Goal: Entertainment & Leisure: Consume media (video, audio)

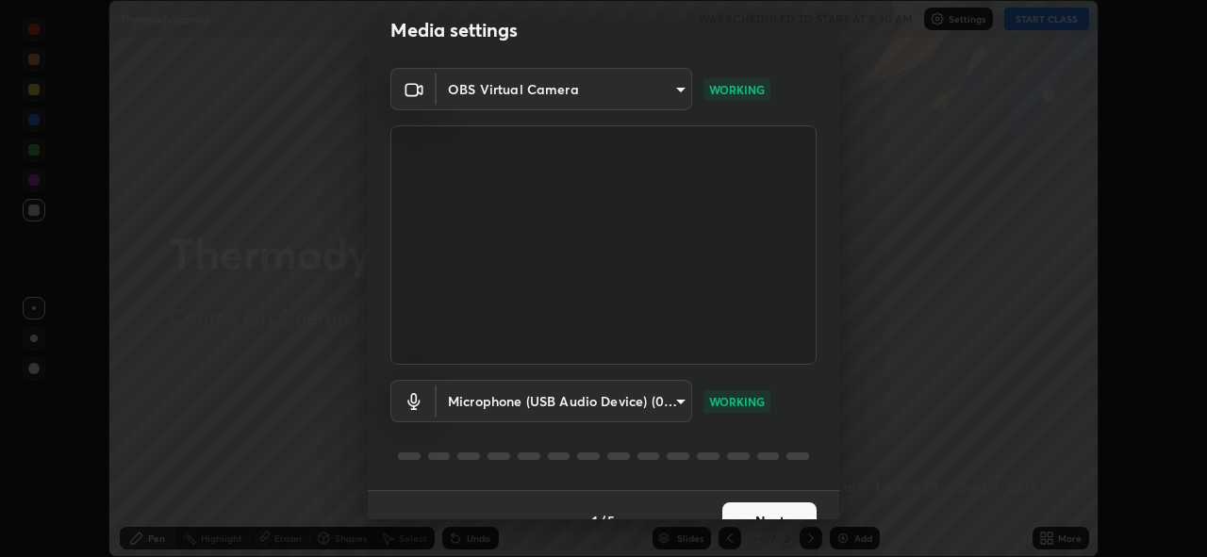
scroll to position [61, 0]
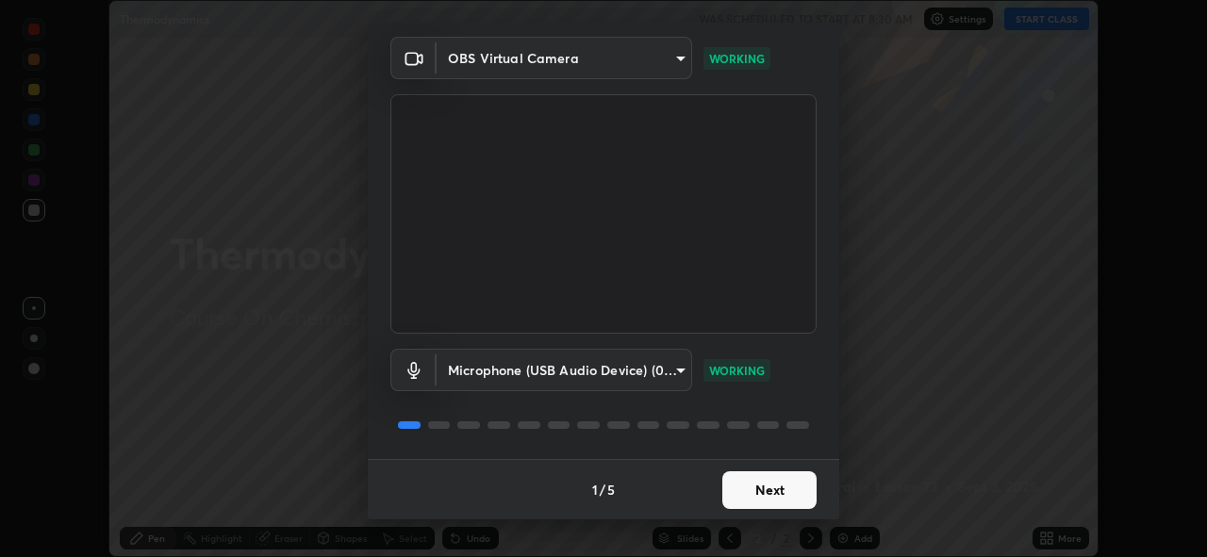
click at [768, 491] on button "Next" at bounding box center [770, 491] width 94 height 38
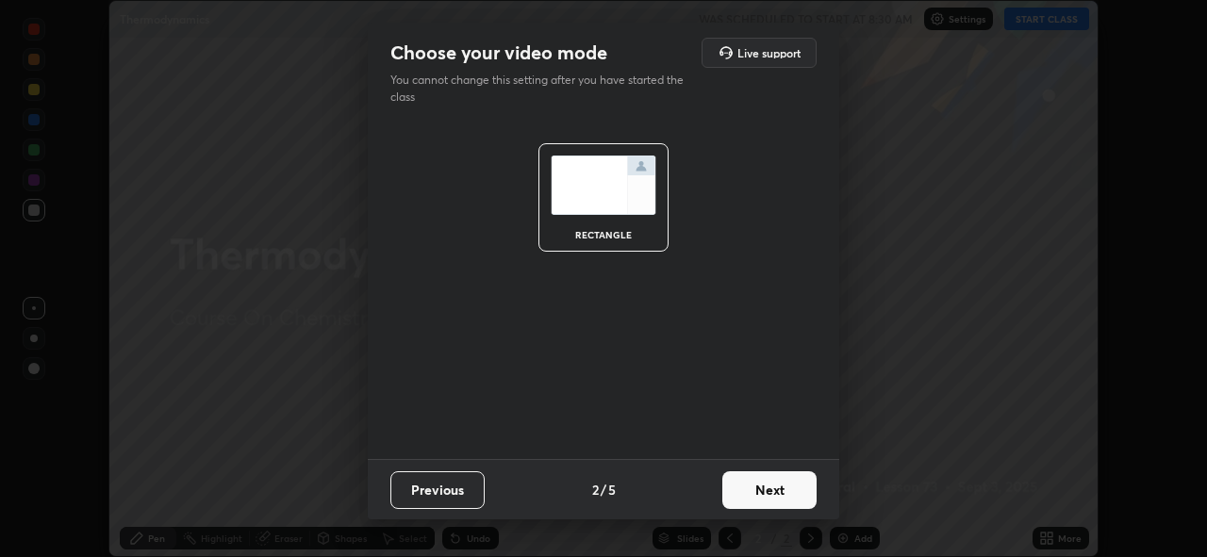
scroll to position [0, 0]
click at [758, 493] on button "Next" at bounding box center [770, 491] width 94 height 38
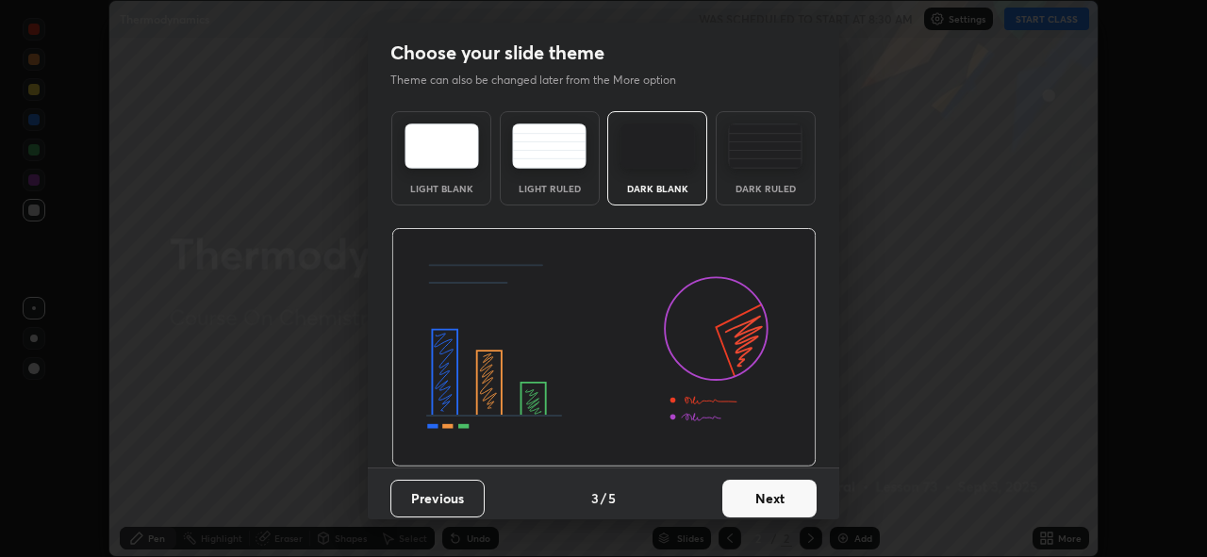
click at [763, 498] on button "Next" at bounding box center [770, 499] width 94 height 38
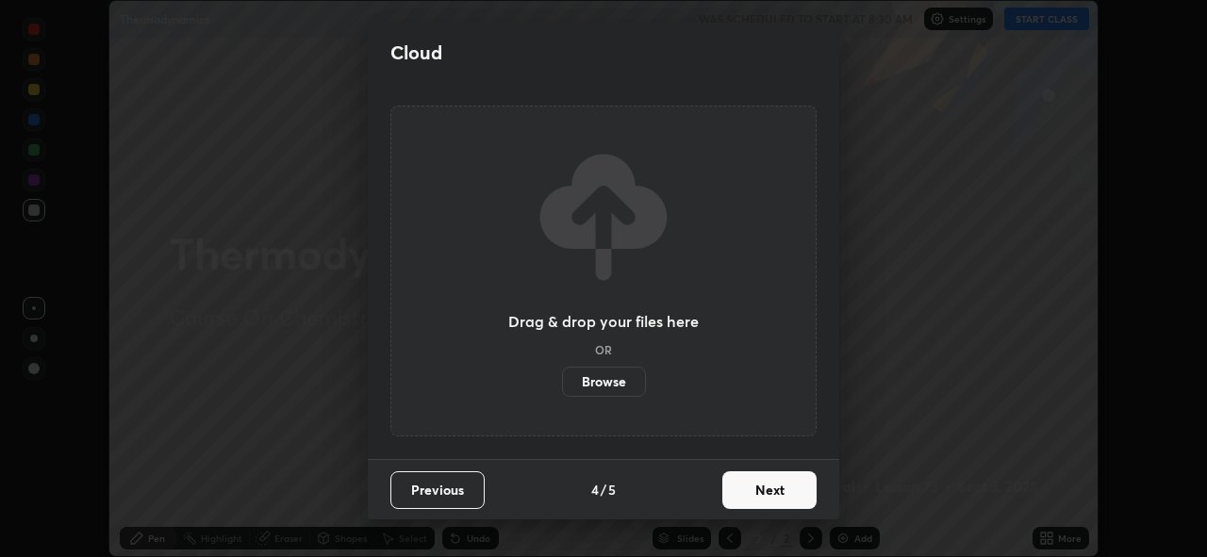
click at [771, 494] on button "Next" at bounding box center [770, 491] width 94 height 38
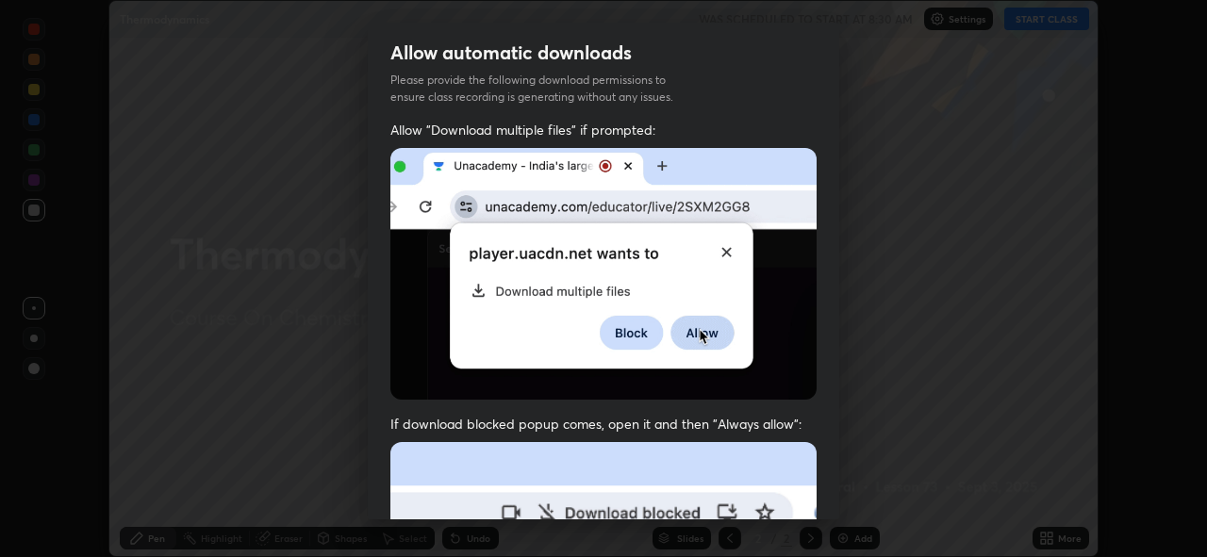
click at [845, 467] on div "Allow automatic downloads Please provide the following download permissions to …" at bounding box center [603, 278] width 1207 height 557
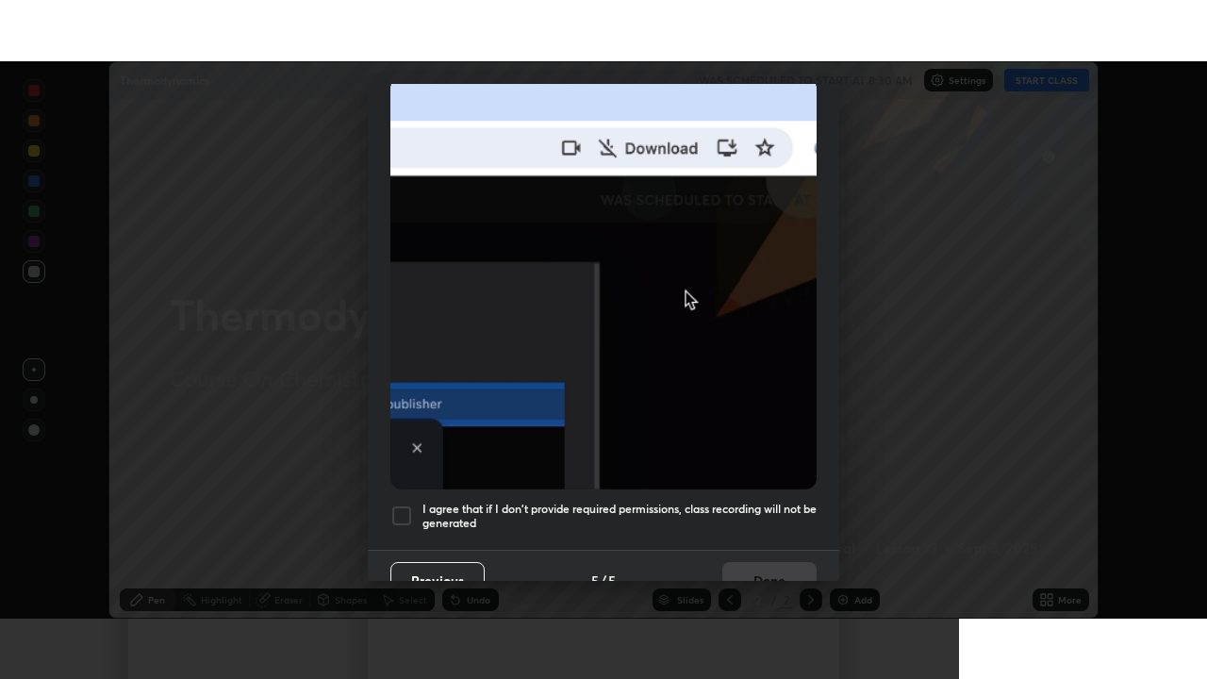
scroll to position [446, 0]
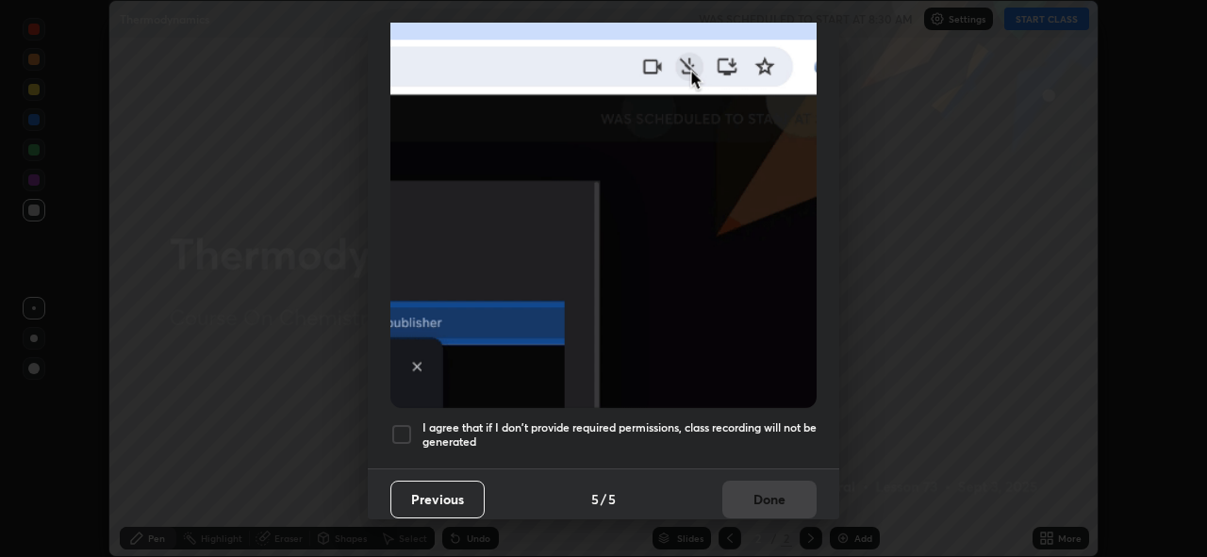
click at [404, 425] on div at bounding box center [401, 435] width 23 height 23
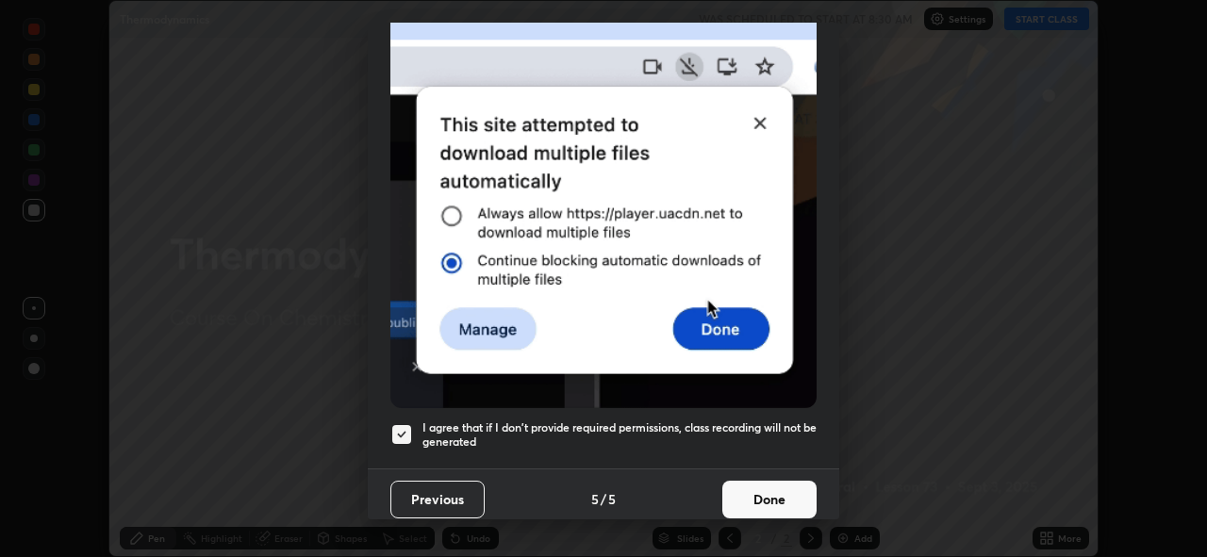
click at [757, 488] on button "Done" at bounding box center [770, 500] width 94 height 38
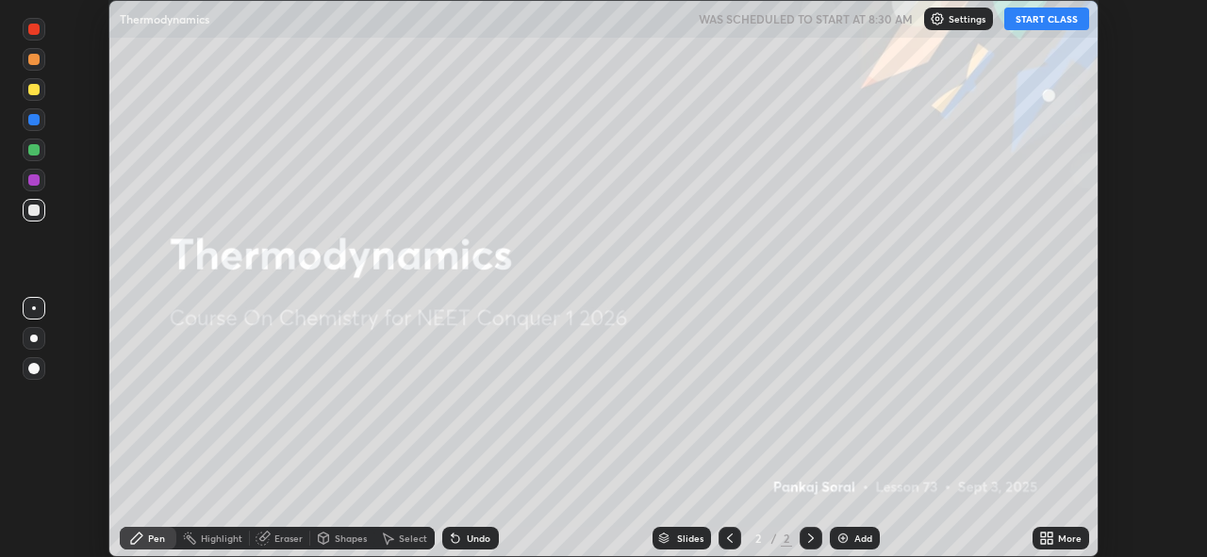
click at [1055, 20] on button "START CLASS" at bounding box center [1047, 19] width 85 height 23
click at [1051, 533] on icon at bounding box center [1050, 535] width 5 height 5
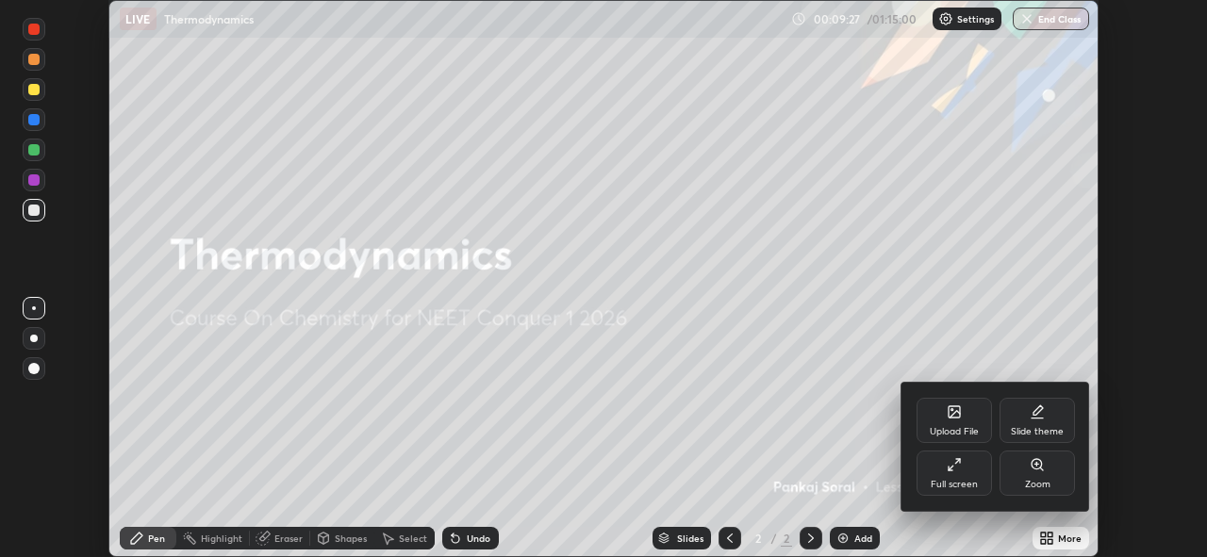
click at [949, 473] on div "Full screen" at bounding box center [954, 473] width 75 height 45
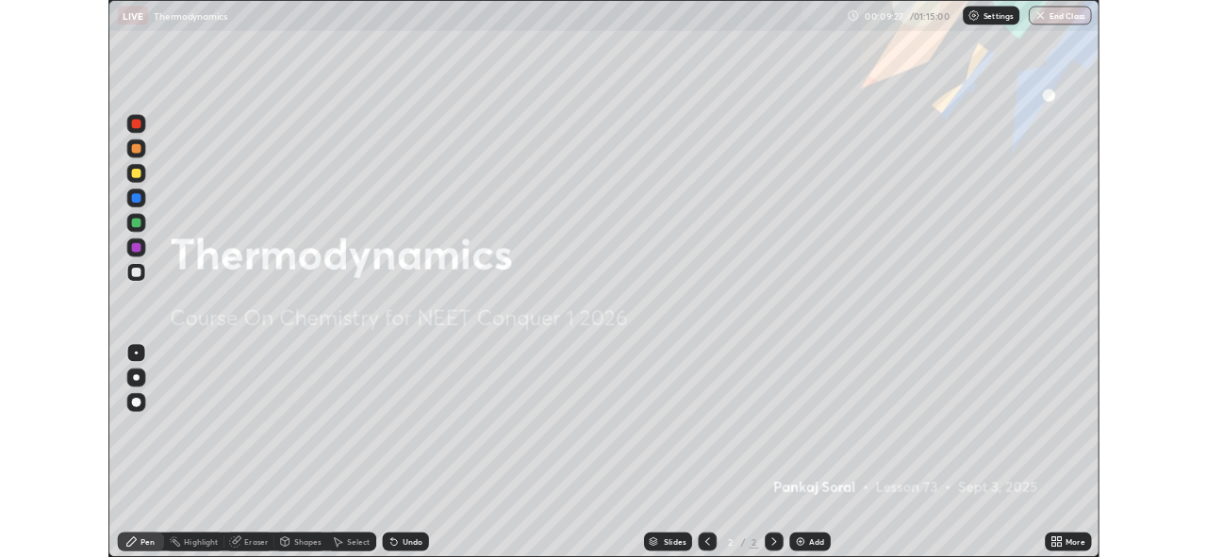
scroll to position [679, 1207]
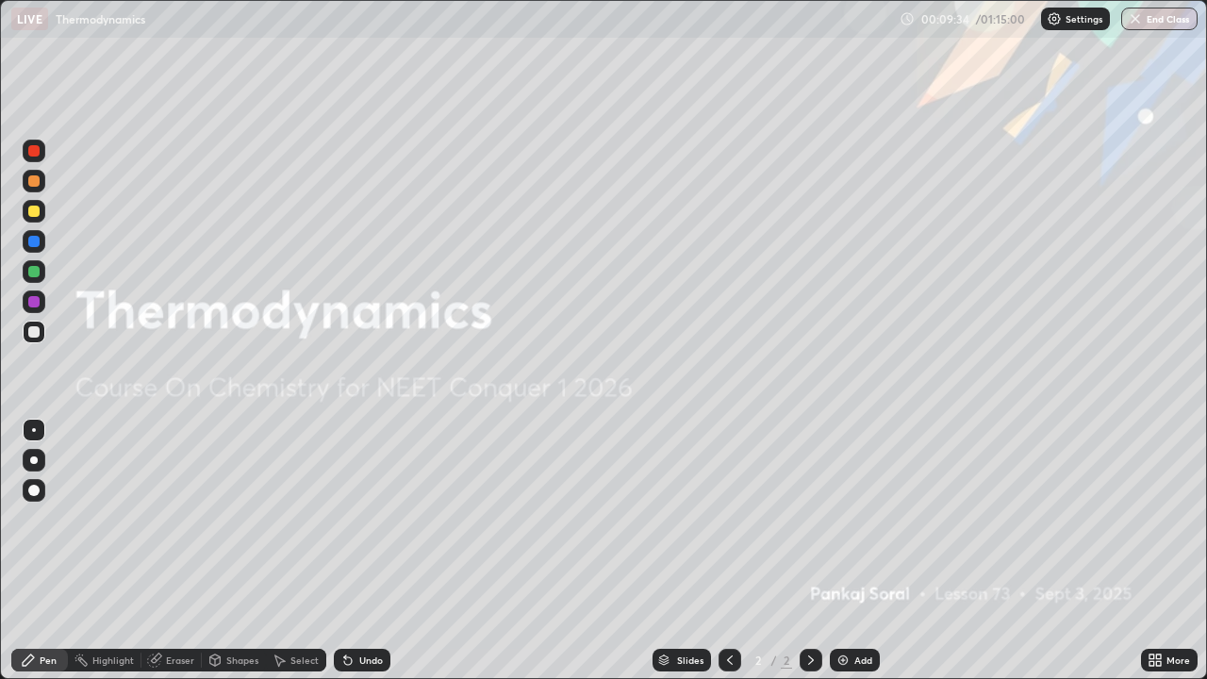
click at [1156, 556] on icon at bounding box center [1158, 657] width 5 height 5
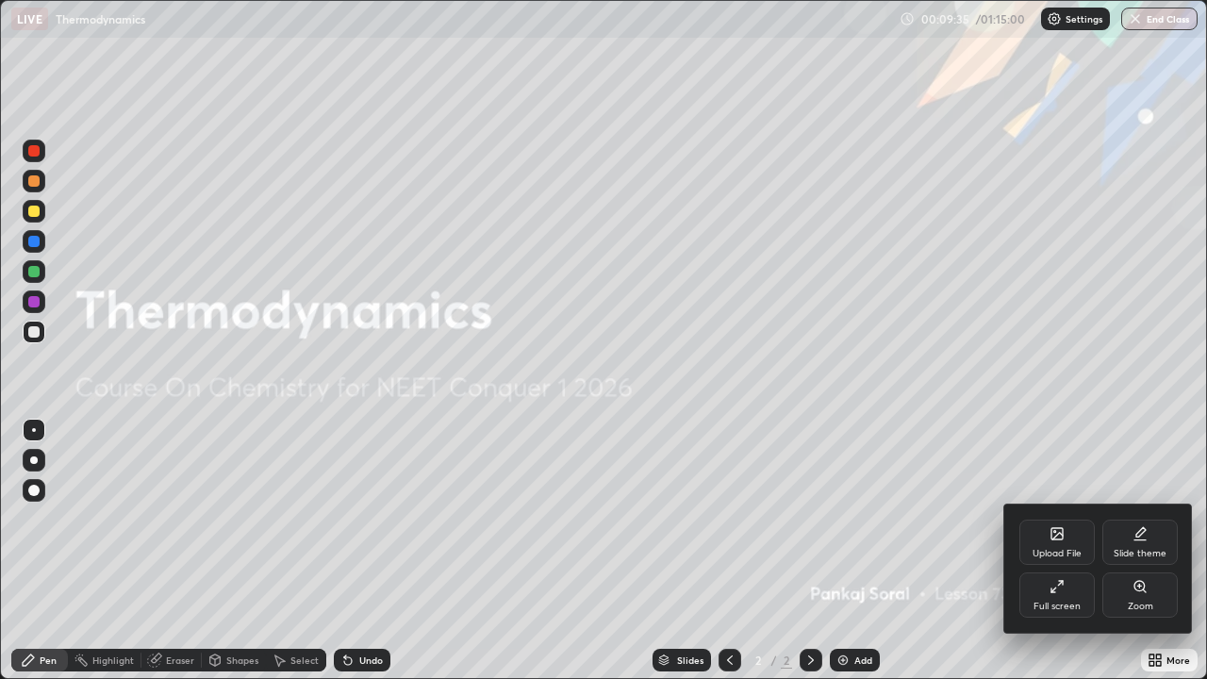
click at [1058, 556] on div "Full screen" at bounding box center [1057, 606] width 47 height 9
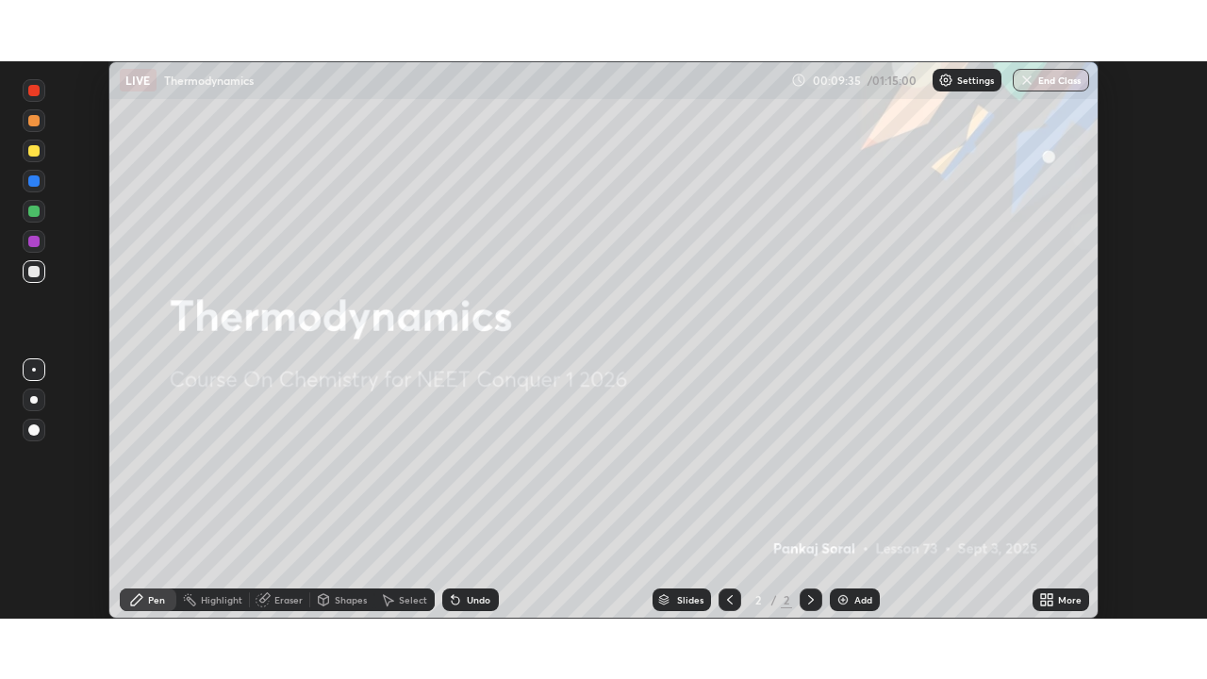
scroll to position [93764, 93114]
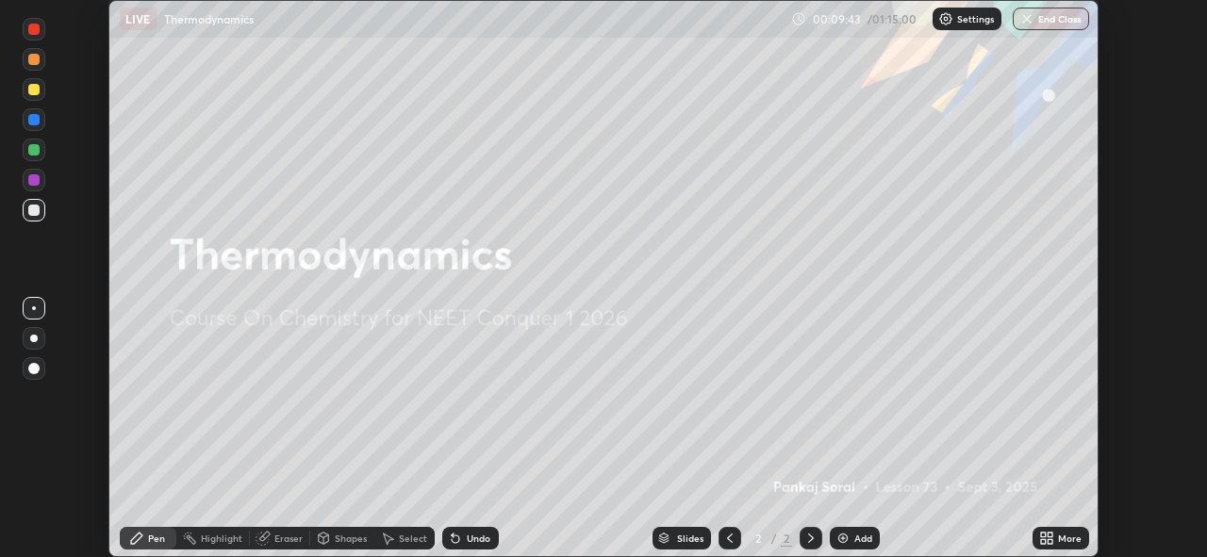
click at [1050, 533] on icon at bounding box center [1050, 535] width 5 height 5
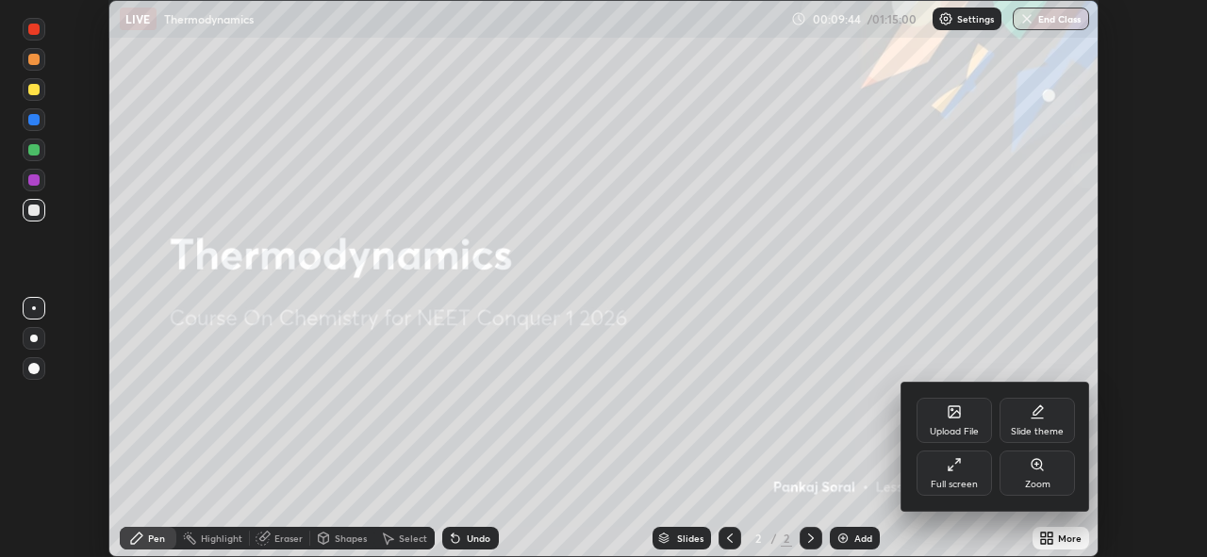
click at [950, 477] on div "Full screen" at bounding box center [954, 473] width 75 height 45
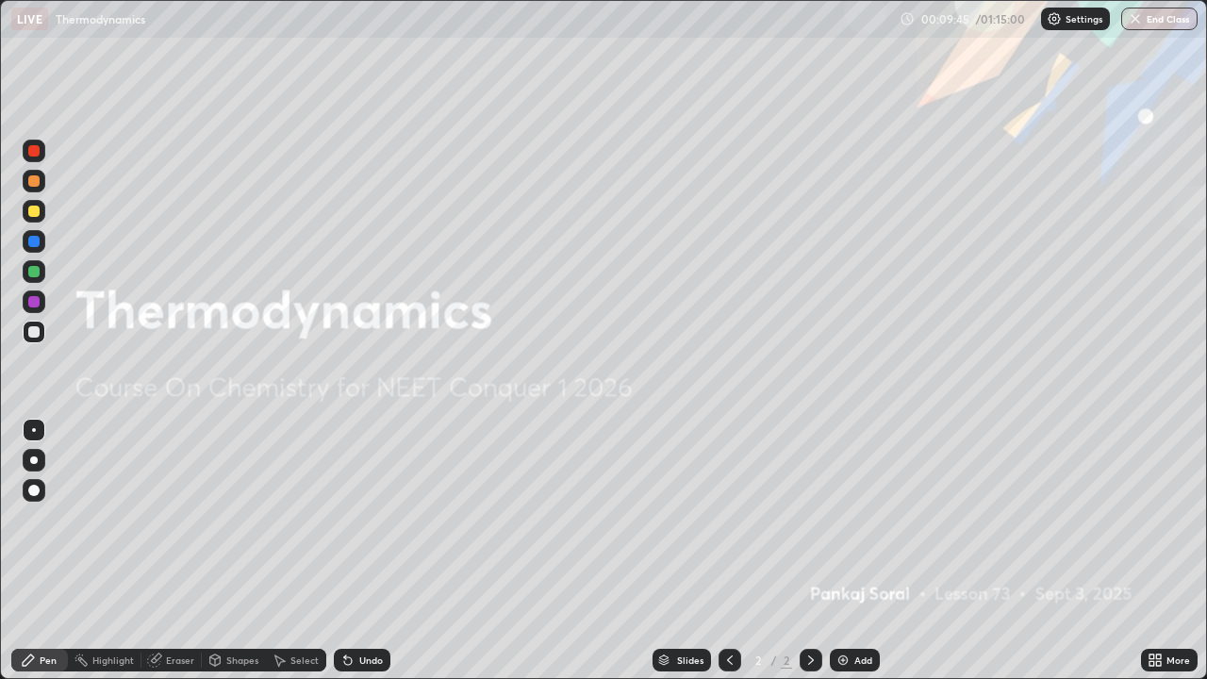
scroll to position [679, 1207]
click at [842, 556] on img at bounding box center [843, 660] width 15 height 15
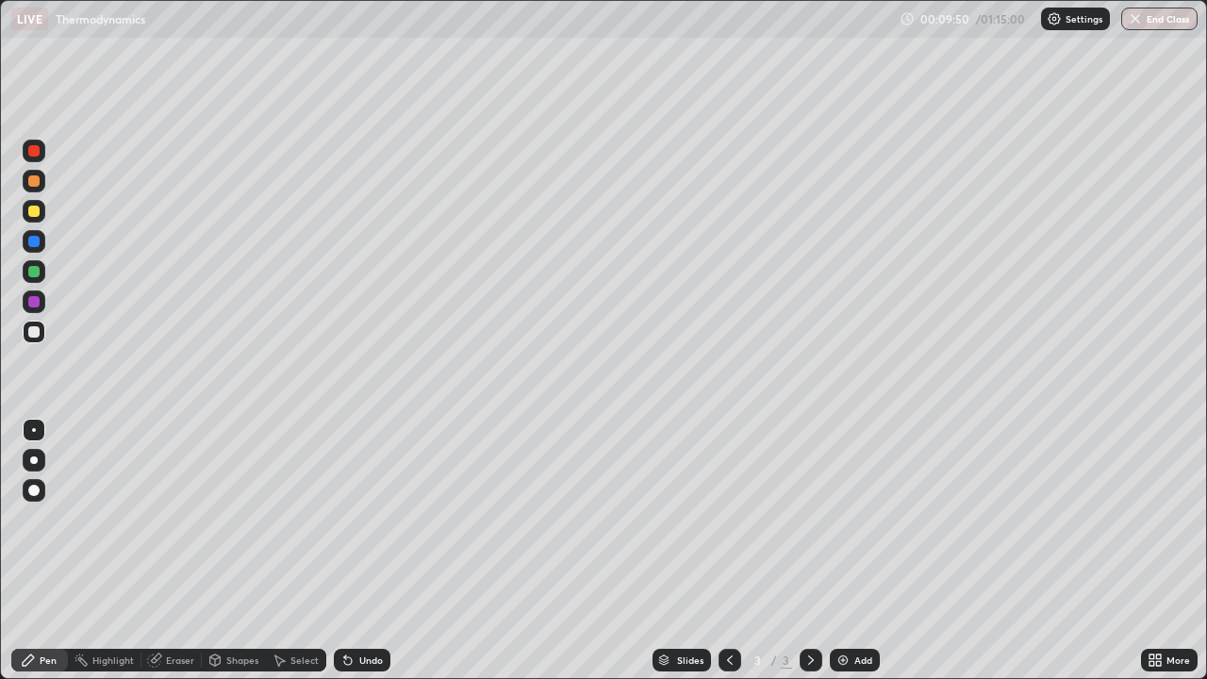
click at [34, 208] on div at bounding box center [33, 211] width 11 height 11
